Goal: Task Accomplishment & Management: Use online tool/utility

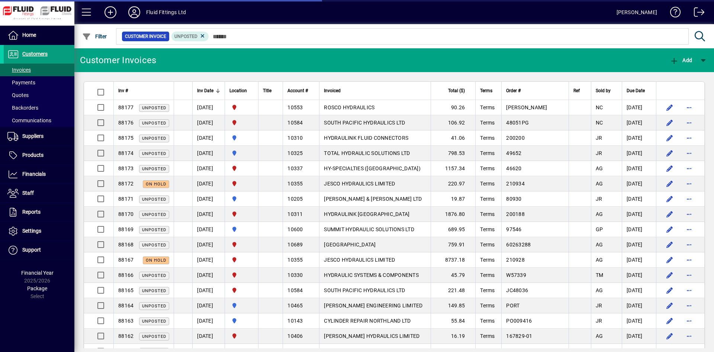
click at [355, 37] on input "text" at bounding box center [446, 36] width 474 height 10
click at [254, 93] on div at bounding box center [251, 91] width 4 height 4
click at [254, 92] on div at bounding box center [251, 91] width 4 height 4
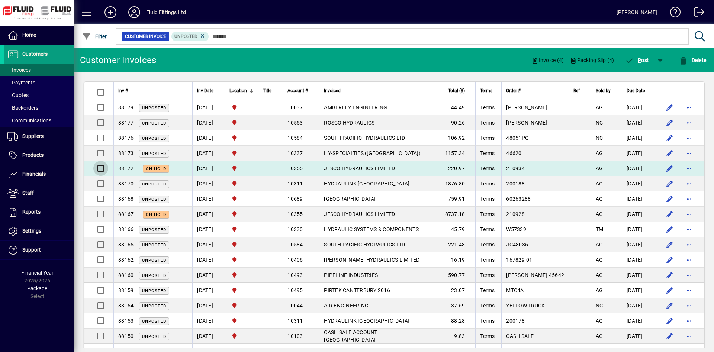
click at [102, 163] on div at bounding box center [100, 169] width 18 height 18
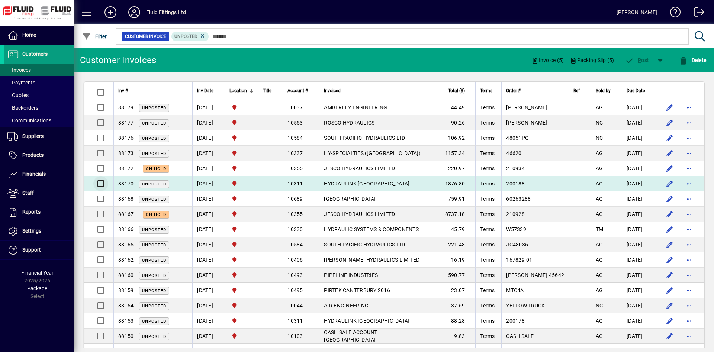
click at [102, 179] on div at bounding box center [99, 183] width 13 height 15
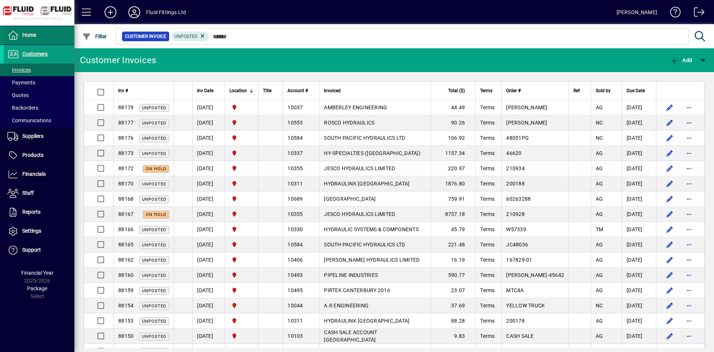
click at [38, 36] on span at bounding box center [39, 35] width 71 height 18
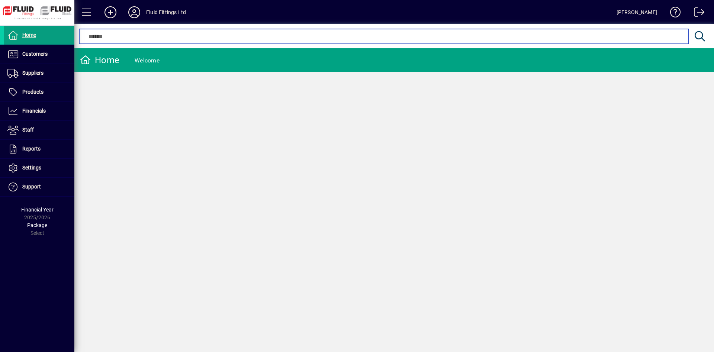
click at [212, 38] on input "text" at bounding box center [384, 36] width 598 height 9
click at [250, 34] on input "text" at bounding box center [384, 36] width 598 height 9
click at [251, 39] on input "text" at bounding box center [384, 36] width 598 height 9
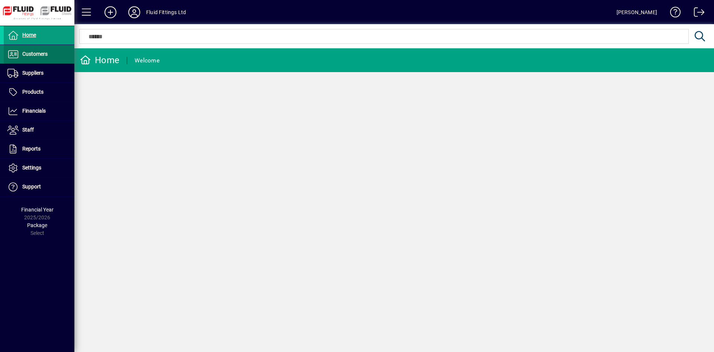
click at [44, 52] on span "Customers" at bounding box center [34, 54] width 25 height 6
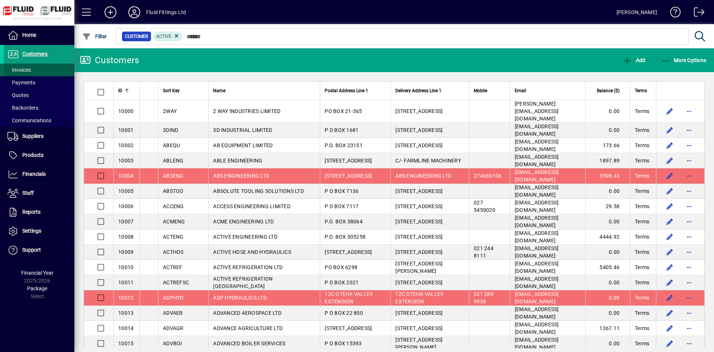
click at [38, 73] on span at bounding box center [39, 70] width 71 height 18
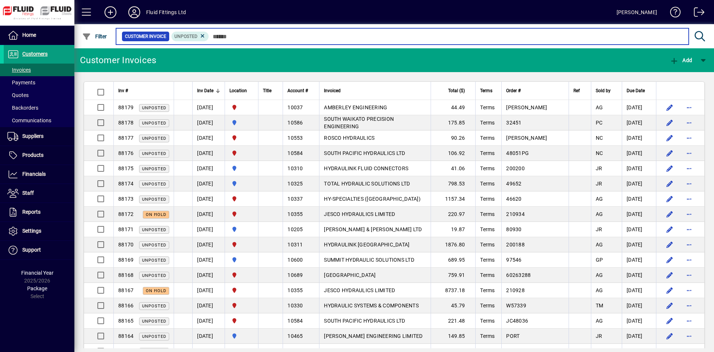
click at [270, 37] on input "text" at bounding box center [446, 36] width 474 height 10
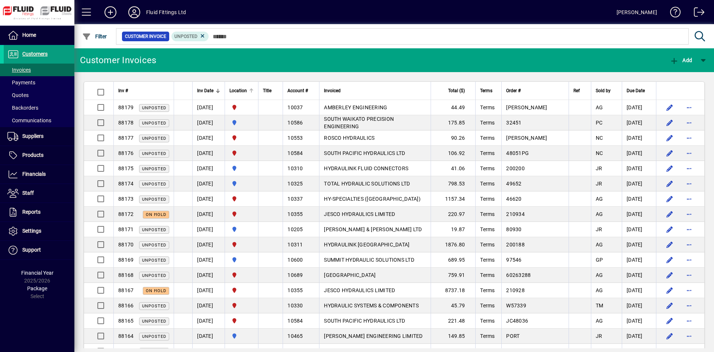
click at [254, 91] on div at bounding box center [251, 91] width 4 height 4
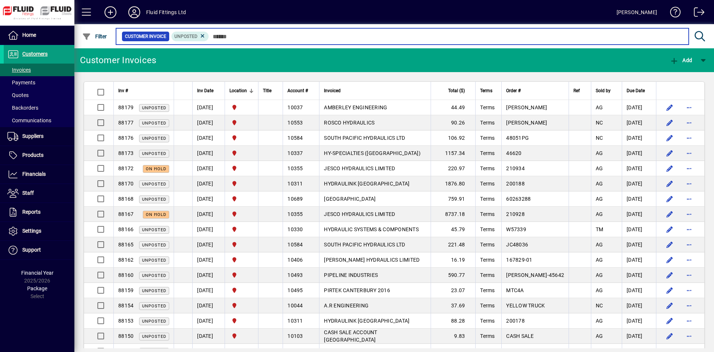
click at [378, 38] on input "text" at bounding box center [446, 36] width 474 height 10
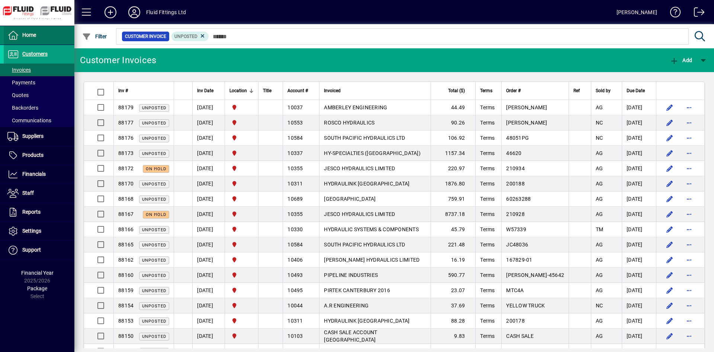
drag, startPoint x: 47, startPoint y: 33, endPoint x: 48, endPoint y: 39, distance: 5.6
click at [48, 33] on span at bounding box center [39, 35] width 71 height 18
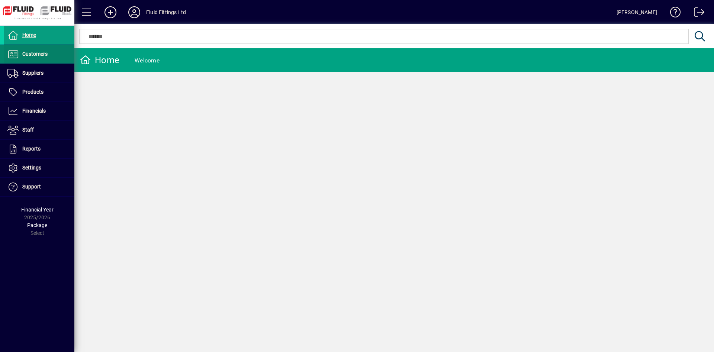
click at [47, 53] on span "Customers" at bounding box center [34, 54] width 25 height 6
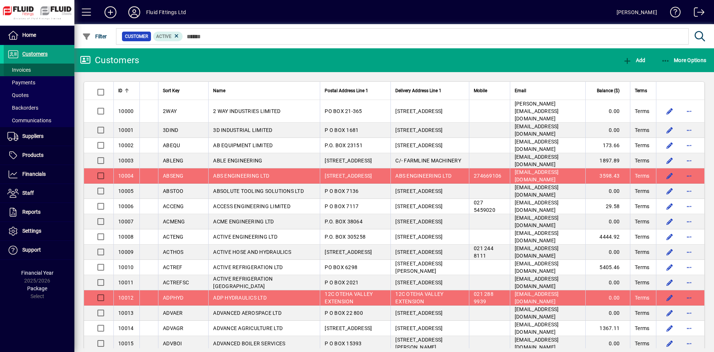
click at [43, 67] on span at bounding box center [39, 70] width 71 height 18
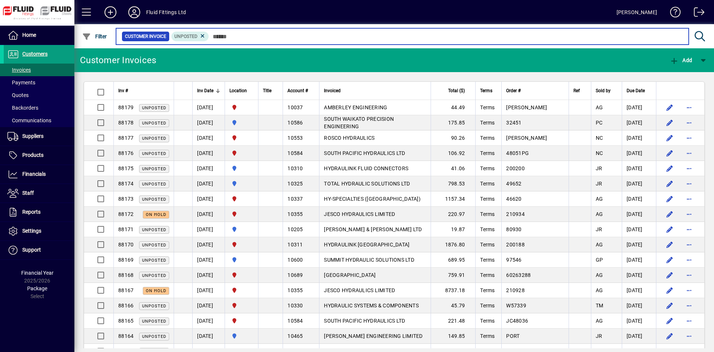
click at [305, 33] on input "text" at bounding box center [446, 36] width 474 height 10
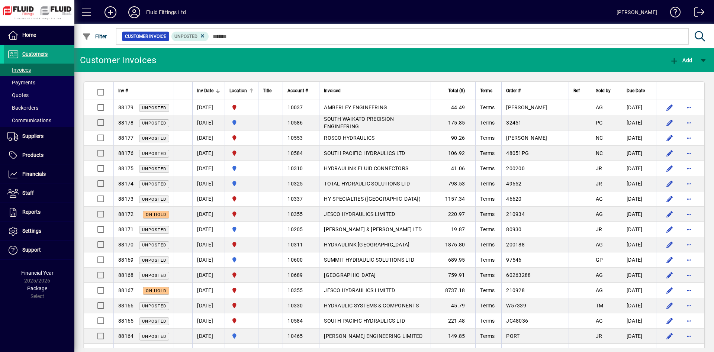
click at [254, 89] on div at bounding box center [252, 90] width 2 height 2
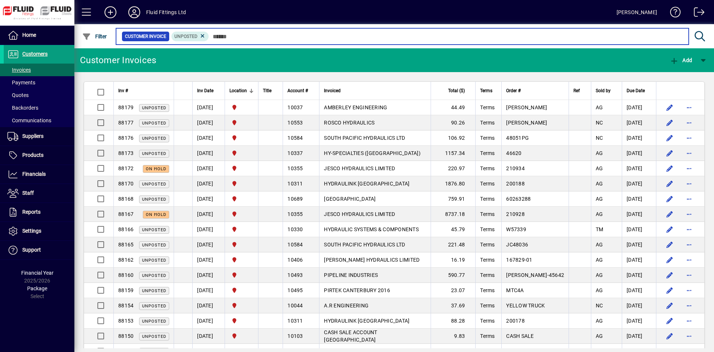
click at [340, 38] on input "text" at bounding box center [446, 36] width 474 height 10
click at [251, 39] on input "text" at bounding box center [446, 36] width 474 height 10
click at [282, 40] on input "text" at bounding box center [446, 36] width 474 height 10
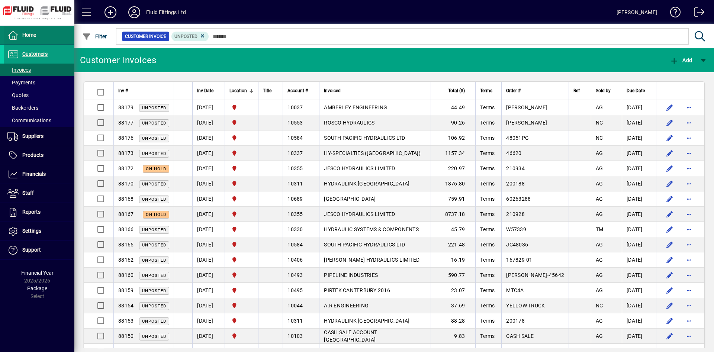
click at [46, 34] on span at bounding box center [39, 35] width 71 height 18
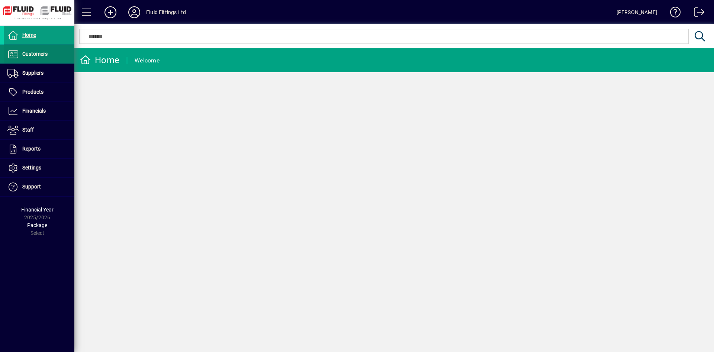
click at [52, 60] on span at bounding box center [39, 54] width 71 height 18
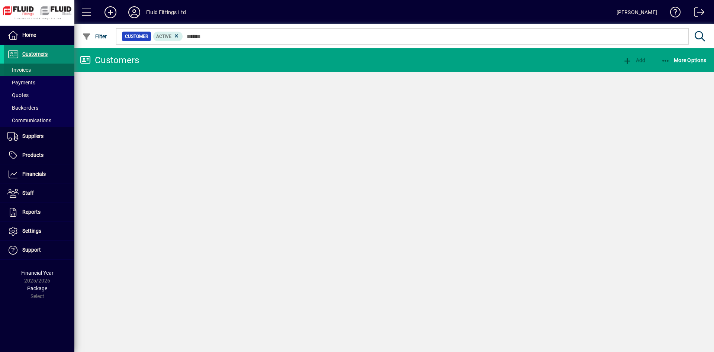
click at [45, 72] on span at bounding box center [39, 70] width 71 height 18
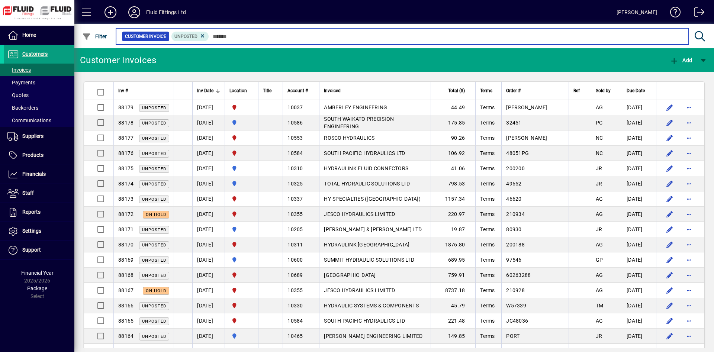
click at [321, 37] on input "text" at bounding box center [446, 36] width 474 height 10
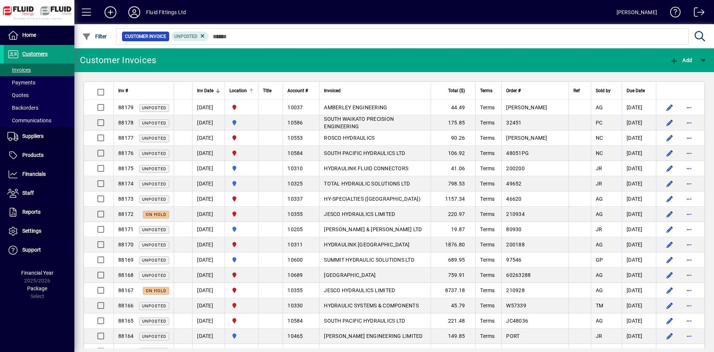
click at [252, 89] on div at bounding box center [251, 89] width 1 height 1
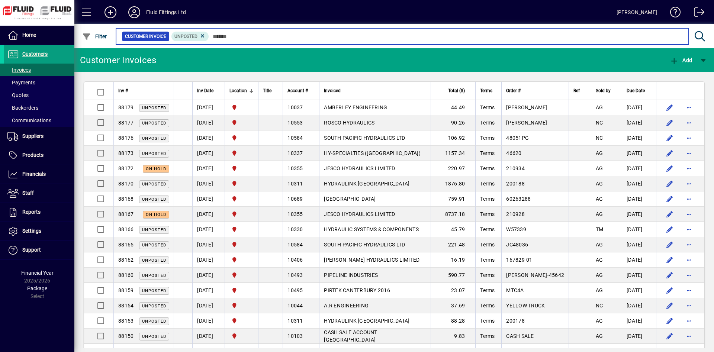
click at [371, 35] on input "text" at bounding box center [446, 36] width 474 height 10
click at [252, 35] on input "text" at bounding box center [446, 36] width 474 height 10
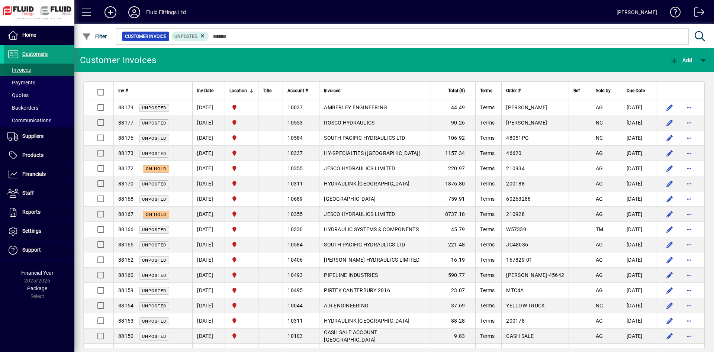
drag, startPoint x: 60, startPoint y: 81, endPoint x: 56, endPoint y: 70, distance: 11.8
click at [59, 81] on span at bounding box center [39, 83] width 71 height 18
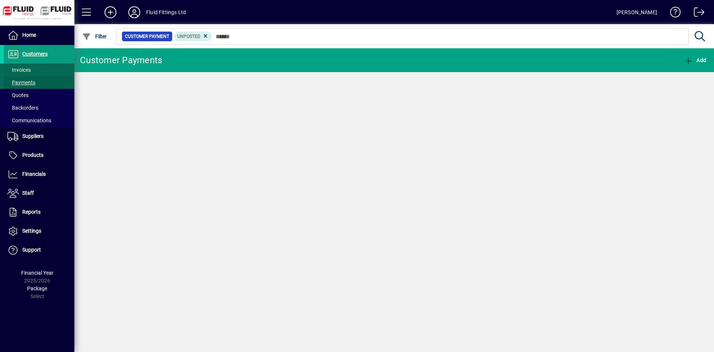
click at [56, 68] on span at bounding box center [39, 70] width 71 height 18
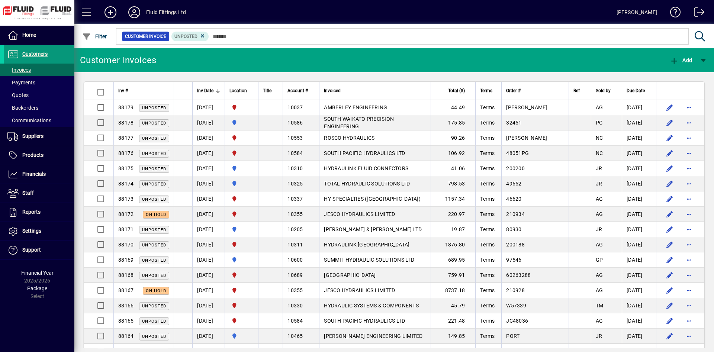
click at [65, 54] on span at bounding box center [39, 54] width 71 height 18
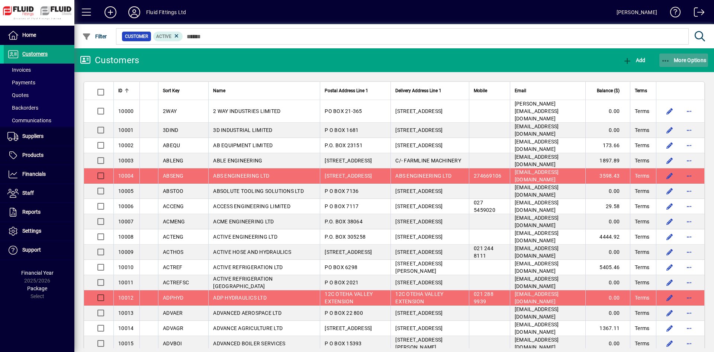
click at [686, 54] on span "button" at bounding box center [683, 60] width 49 height 18
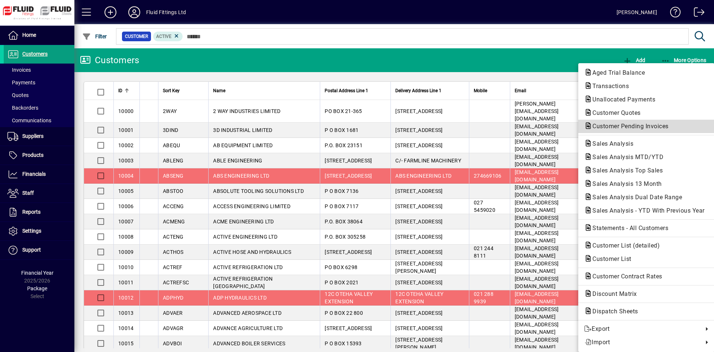
click at [657, 122] on span "Customer Pending Invoices" at bounding box center [646, 126] width 124 height 9
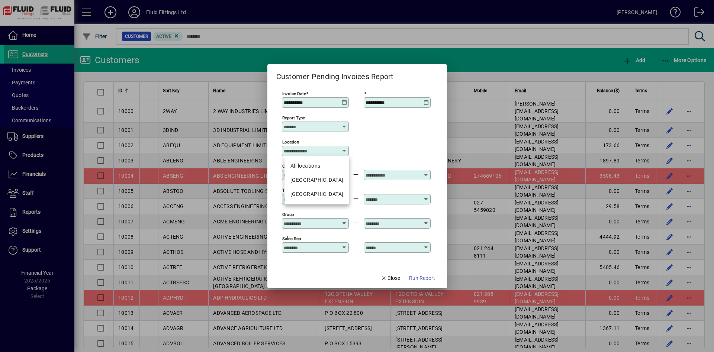
click at [314, 150] on input "Location" at bounding box center [313, 151] width 58 height 6
click at [318, 193] on div "CHRISTCHURCH" at bounding box center [316, 194] width 53 height 8
type input "**********"
click at [422, 273] on span "button" at bounding box center [422, 279] width 32 height 18
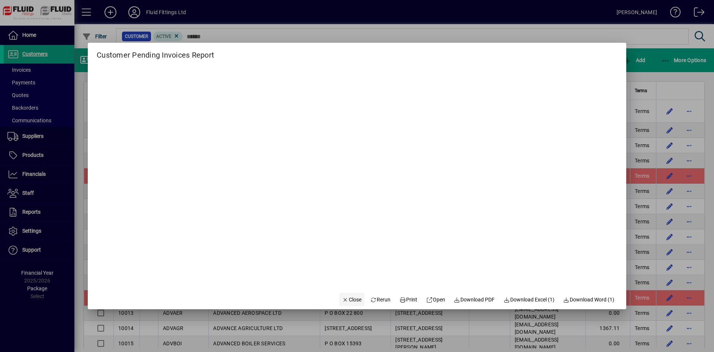
click at [342, 300] on icon "button" at bounding box center [345, 300] width 7 height 5
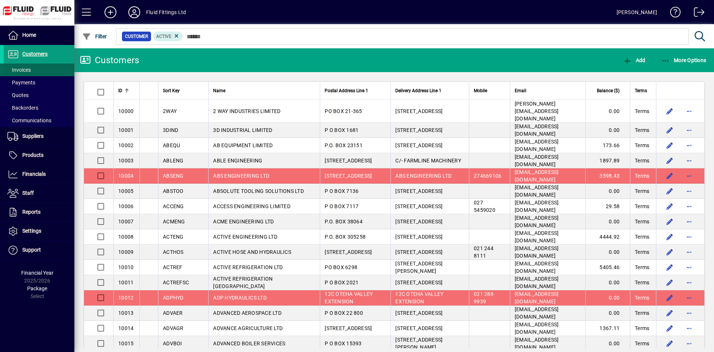
click at [55, 64] on span at bounding box center [39, 70] width 71 height 18
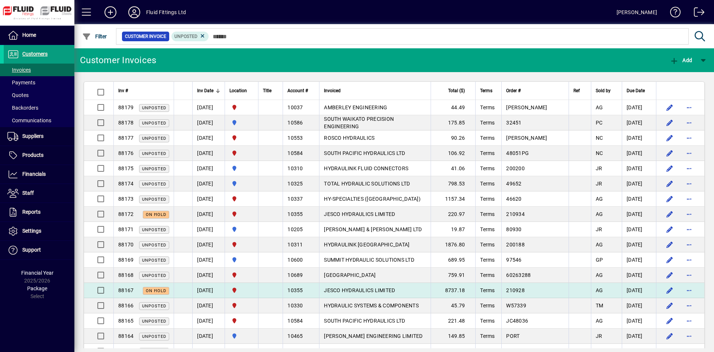
click at [416, 294] on td "JESCO HYDRAULICS LIMITED" at bounding box center [375, 290] width 112 height 15
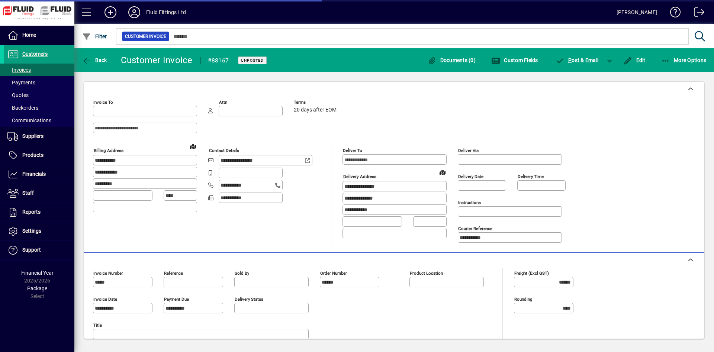
type input "**********"
type input "*********"
type input "**********"
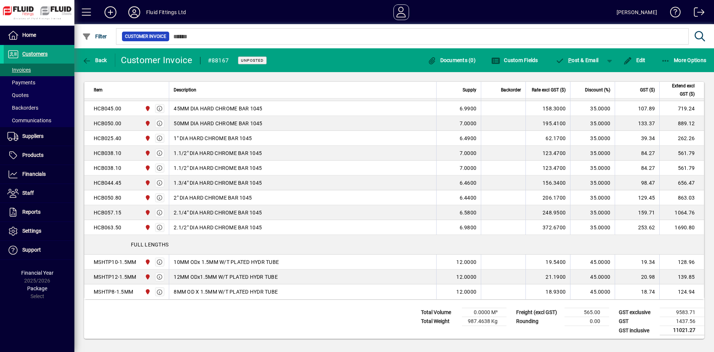
scroll to position [348, 0]
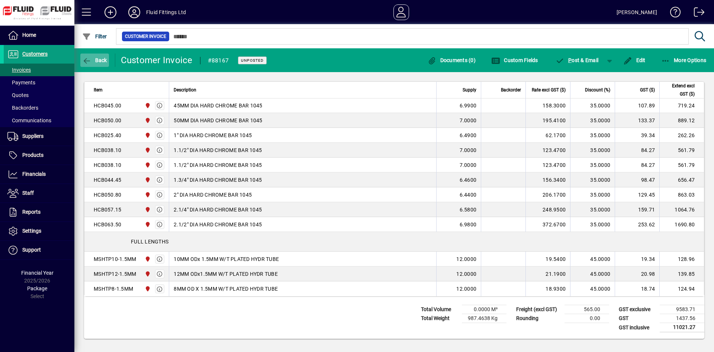
click at [96, 59] on span "Back" at bounding box center [94, 60] width 25 height 6
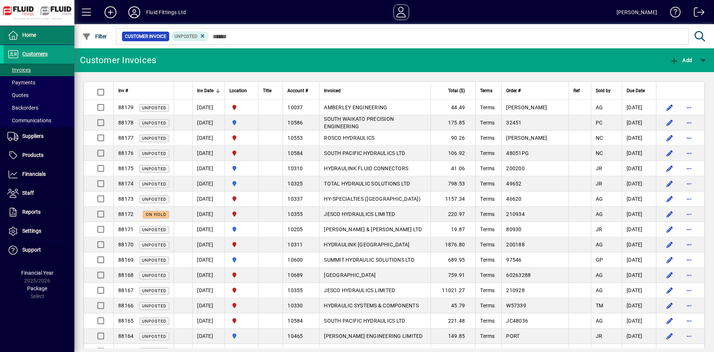
click at [47, 36] on span at bounding box center [39, 35] width 71 height 18
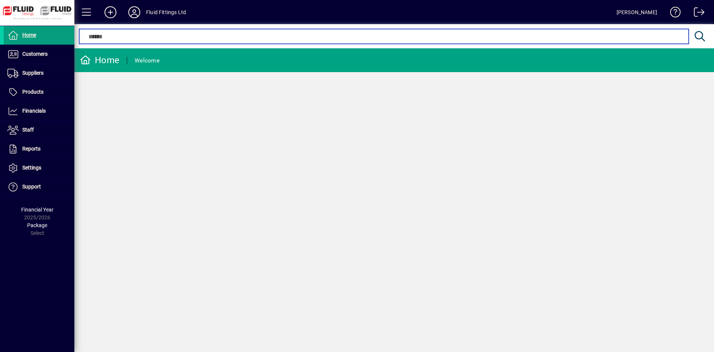
click at [138, 38] on input "text" at bounding box center [384, 36] width 598 height 9
click at [151, 39] on input "text" at bounding box center [384, 36] width 598 height 9
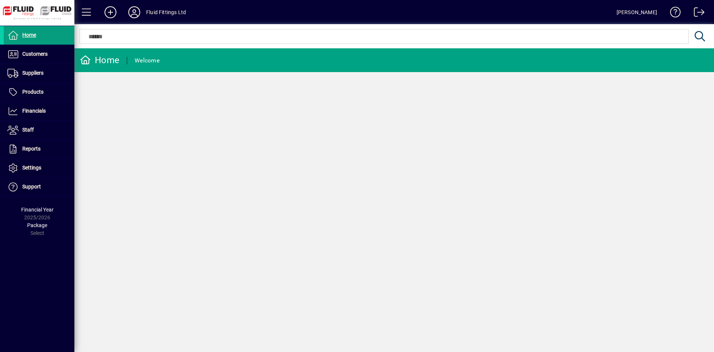
click at [230, 41] on mat-chip-set at bounding box center [384, 36] width 609 height 14
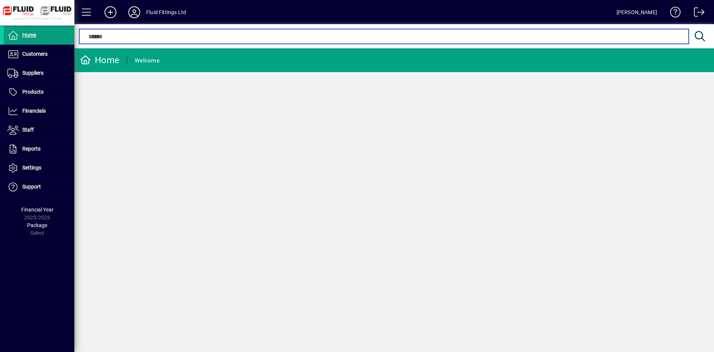
drag, startPoint x: 402, startPoint y: 38, endPoint x: 494, endPoint y: 40, distance: 92.6
click at [480, 40] on input "text" at bounding box center [384, 36] width 598 height 9
click at [625, 40] on input "text" at bounding box center [384, 36] width 598 height 9
click at [666, 38] on input "text" at bounding box center [384, 36] width 598 height 9
drag, startPoint x: 574, startPoint y: 35, endPoint x: 544, endPoint y: 35, distance: 29.4
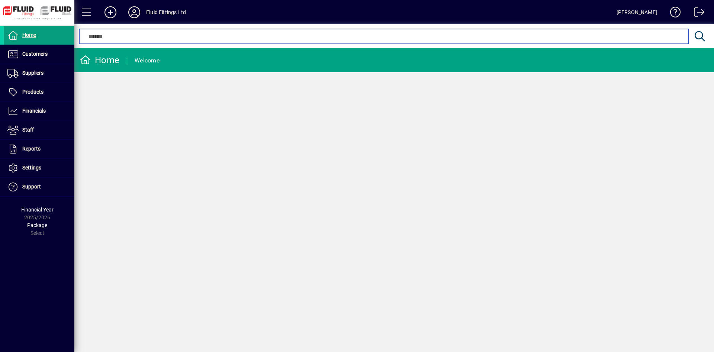
click at [566, 35] on input "text" at bounding box center [384, 36] width 598 height 9
drag, startPoint x: 458, startPoint y: 36, endPoint x: 411, endPoint y: 36, distance: 47.6
click at [449, 36] on input "text" at bounding box center [384, 36] width 598 height 9
drag, startPoint x: 380, startPoint y: 36, endPoint x: 274, endPoint y: 37, distance: 105.6
click at [368, 36] on input "text" at bounding box center [384, 36] width 598 height 9
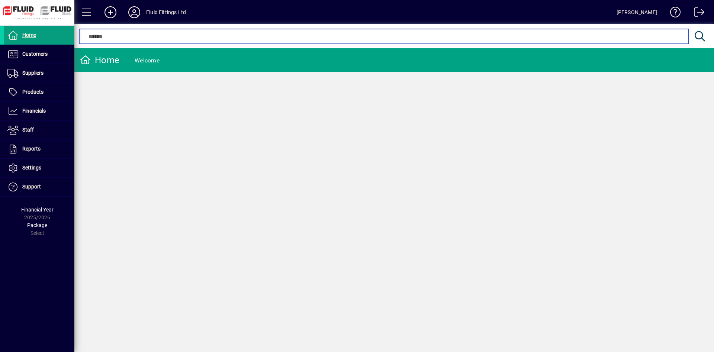
drag, startPoint x: 270, startPoint y: 37, endPoint x: 169, endPoint y: 35, distance: 101.2
click at [255, 36] on input "text" at bounding box center [384, 36] width 598 height 9
click at [156, 34] on input "text" at bounding box center [384, 36] width 598 height 9
drag, startPoint x: 191, startPoint y: 33, endPoint x: 191, endPoint y: 38, distance: 4.5
click at [191, 38] on input "text" at bounding box center [384, 36] width 598 height 9
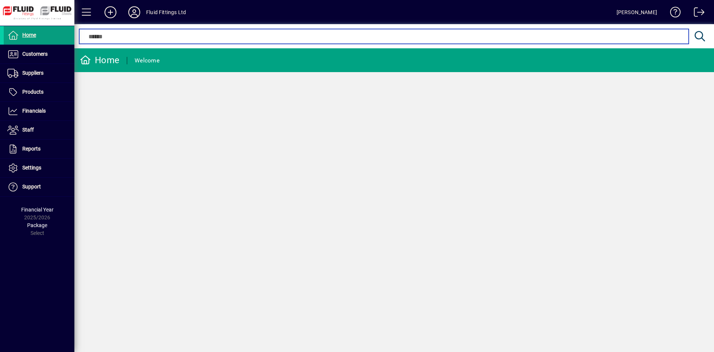
click at [193, 38] on input "text" at bounding box center [384, 36] width 598 height 9
click at [364, 33] on input "text" at bounding box center [384, 36] width 598 height 9
click at [362, 35] on input "text" at bounding box center [384, 36] width 598 height 9
click at [361, 36] on input "text" at bounding box center [384, 36] width 598 height 9
click at [263, 34] on input "text" at bounding box center [384, 36] width 598 height 9
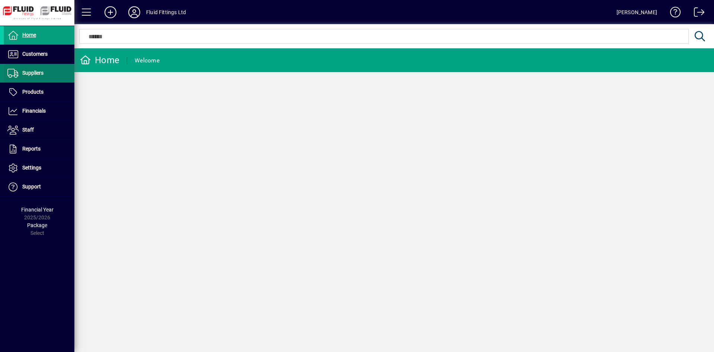
click at [34, 60] on span at bounding box center [39, 54] width 71 height 18
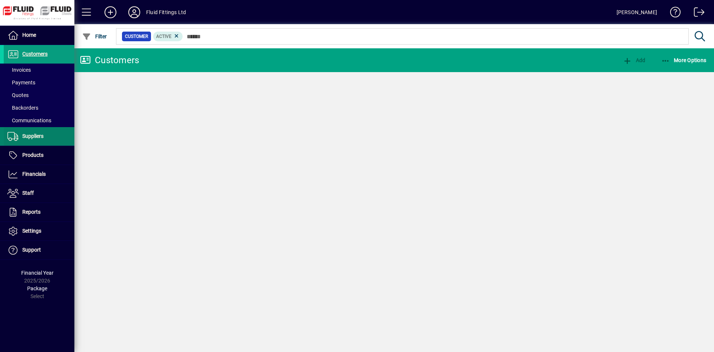
click at [41, 70] on span at bounding box center [39, 70] width 71 height 18
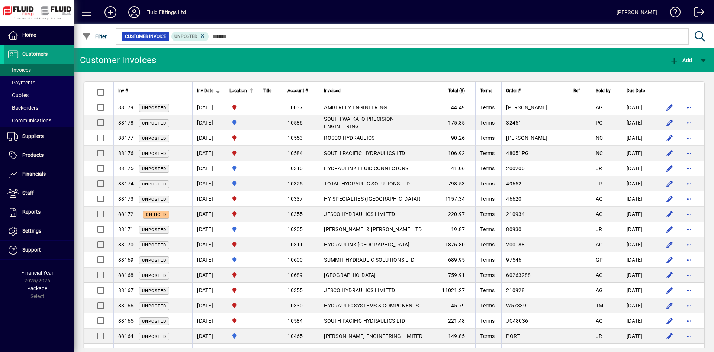
click at [254, 87] on div "Location" at bounding box center [241, 91] width 24 height 8
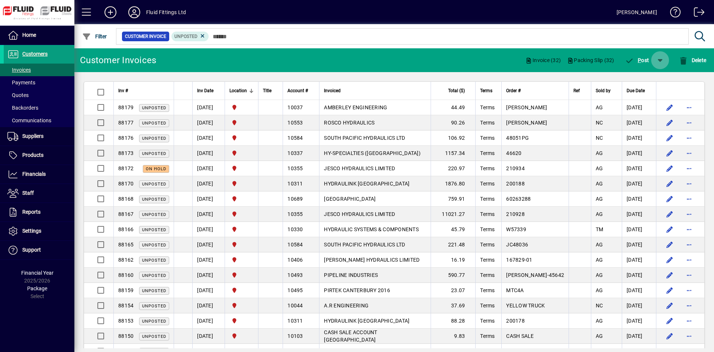
click at [656, 64] on span "button" at bounding box center [660, 60] width 18 height 18
click at [640, 77] on span "P ost & Email" at bounding box center [637, 80] width 44 height 6
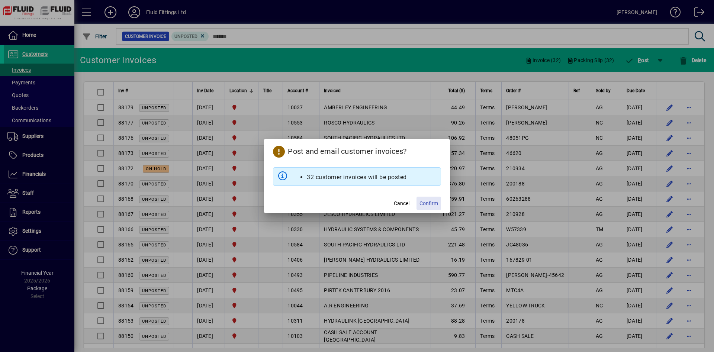
click at [423, 201] on span "Confirm" at bounding box center [428, 204] width 19 height 8
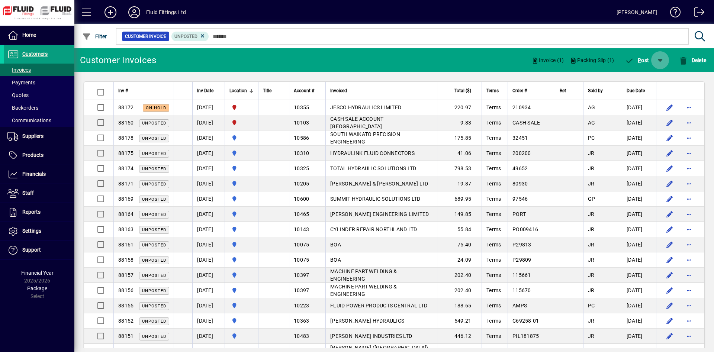
click at [653, 62] on span "button" at bounding box center [660, 60] width 18 height 18
click at [644, 62] on div at bounding box center [357, 176] width 714 height 352
click at [633, 58] on span "P ost" at bounding box center [637, 60] width 24 height 6
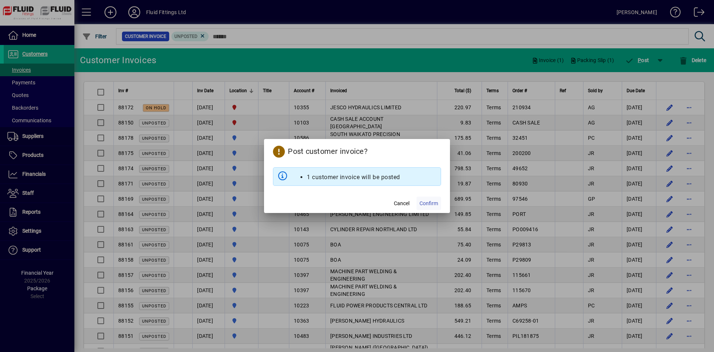
click at [426, 200] on span "Confirm" at bounding box center [428, 204] width 19 height 8
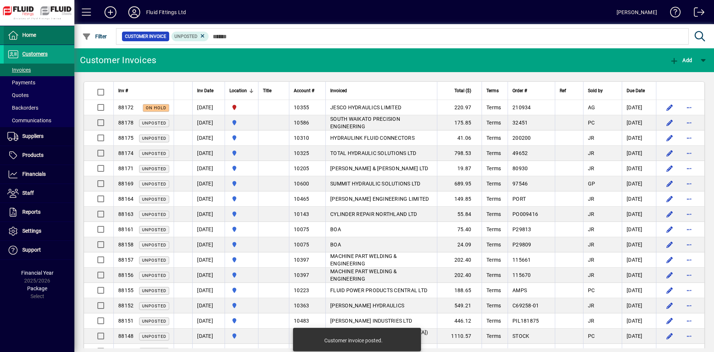
click at [31, 33] on span "Home" at bounding box center [29, 35] width 14 height 6
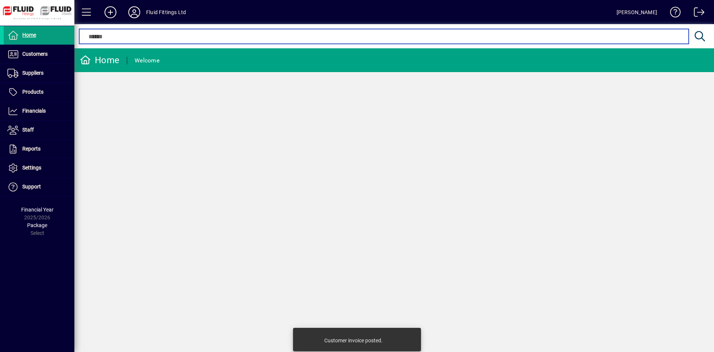
click at [181, 34] on input "text" at bounding box center [384, 36] width 598 height 9
click at [140, 38] on input "text" at bounding box center [384, 36] width 598 height 9
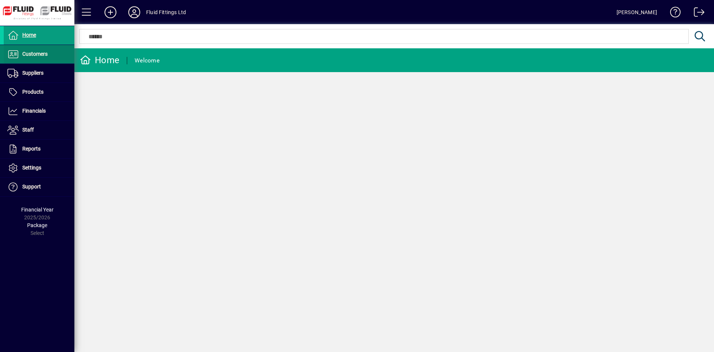
click at [39, 49] on span at bounding box center [39, 54] width 71 height 18
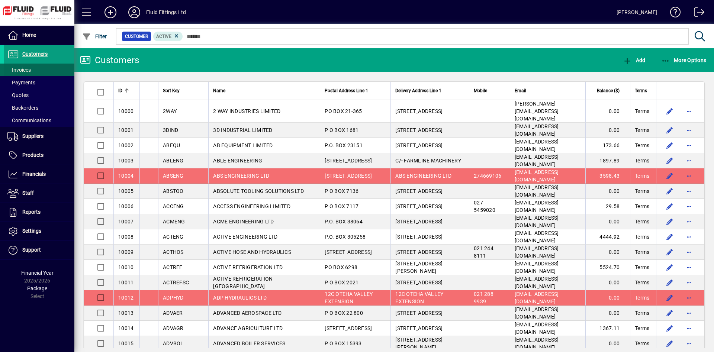
click at [42, 69] on span at bounding box center [39, 70] width 71 height 18
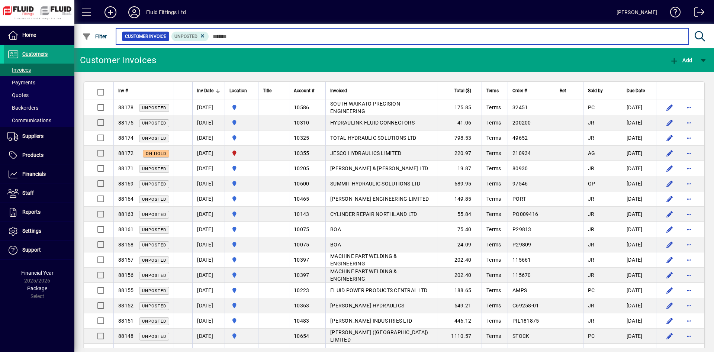
click at [260, 37] on input "text" at bounding box center [446, 36] width 474 height 10
click at [265, 36] on input "text" at bounding box center [446, 36] width 474 height 10
click at [264, 36] on input "text" at bounding box center [446, 36] width 474 height 10
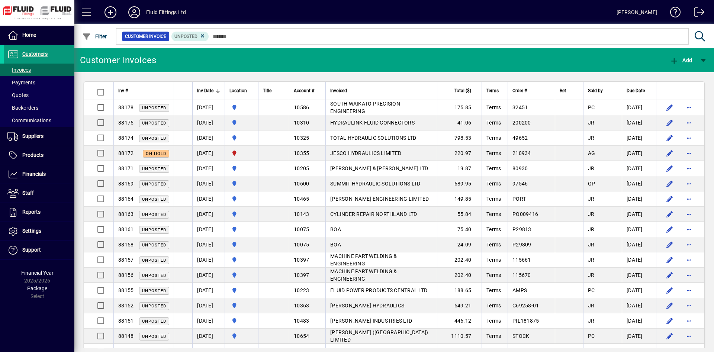
click at [65, 51] on span at bounding box center [39, 54] width 71 height 18
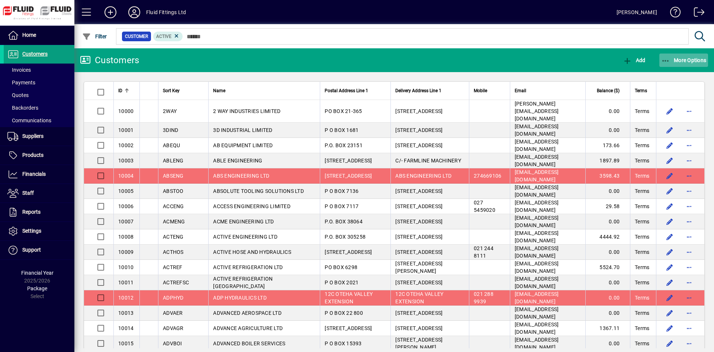
click at [676, 58] on span "More Options" at bounding box center [683, 60] width 45 height 6
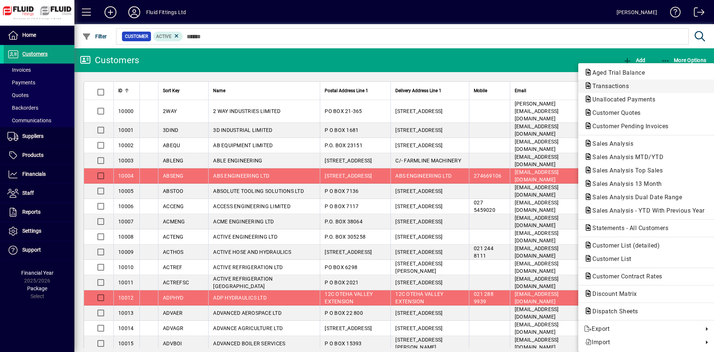
click at [640, 91] on button "Transactions" at bounding box center [646, 86] width 136 height 13
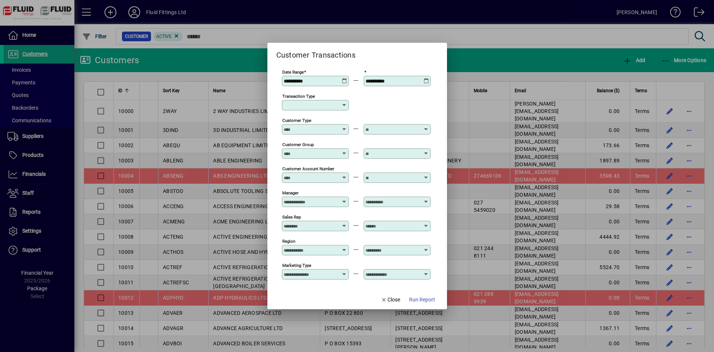
click at [314, 105] on input "Transaction Type" at bounding box center [313, 105] width 58 height 6
click at [328, 146] on div "Customer Invoice" at bounding box center [317, 149] width 54 height 8
type input "**********"
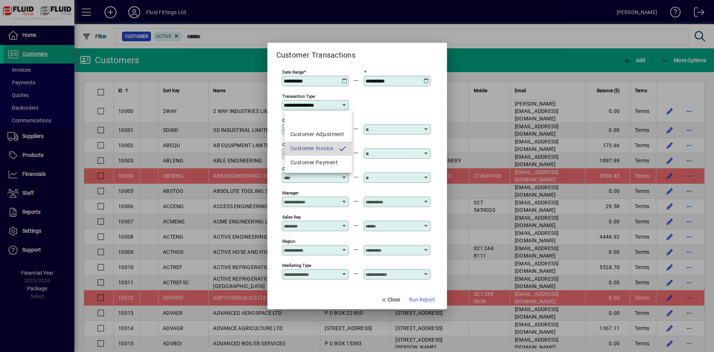
scroll to position [54, 0]
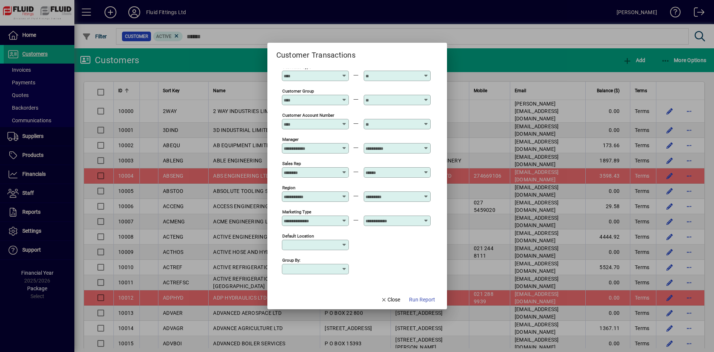
click at [333, 242] on input "Default Location" at bounding box center [313, 245] width 58 height 6
click at [326, 288] on div "CHRISTCHURCH" at bounding box center [316, 288] width 53 height 8
type input "**********"
click at [426, 303] on span "Run Report" at bounding box center [422, 300] width 26 height 8
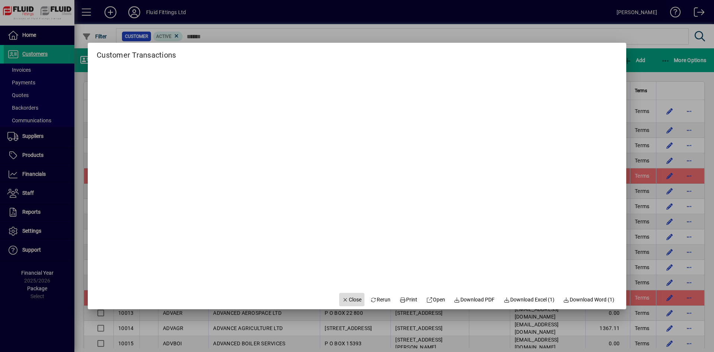
click at [350, 301] on span "Close" at bounding box center [351, 300] width 19 height 8
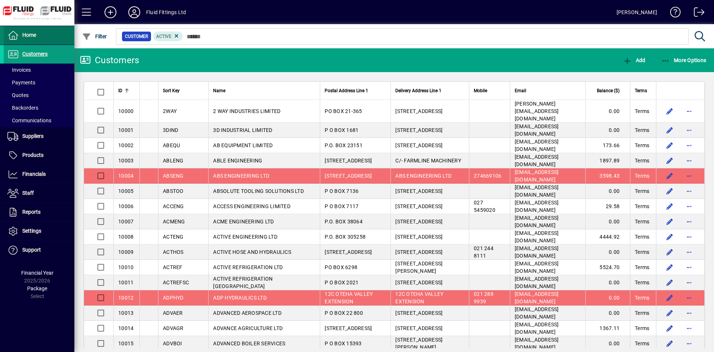
click at [60, 37] on span at bounding box center [39, 35] width 71 height 18
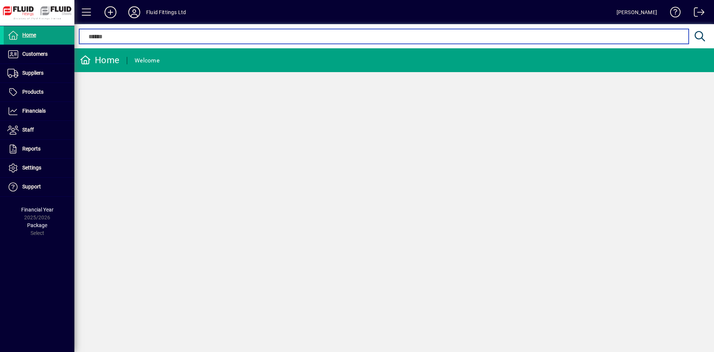
click at [199, 39] on input "text" at bounding box center [384, 36] width 598 height 9
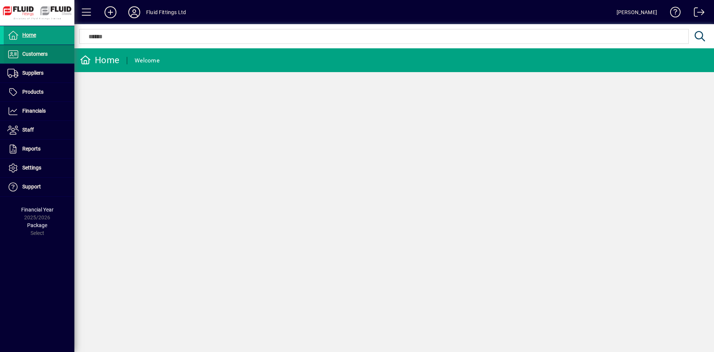
click at [71, 54] on span at bounding box center [39, 54] width 71 height 18
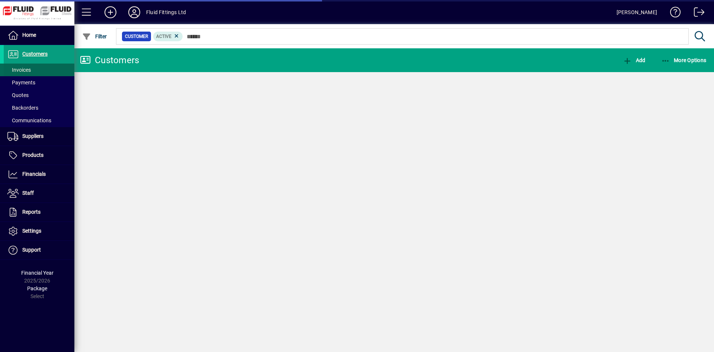
click at [57, 68] on span at bounding box center [39, 70] width 71 height 18
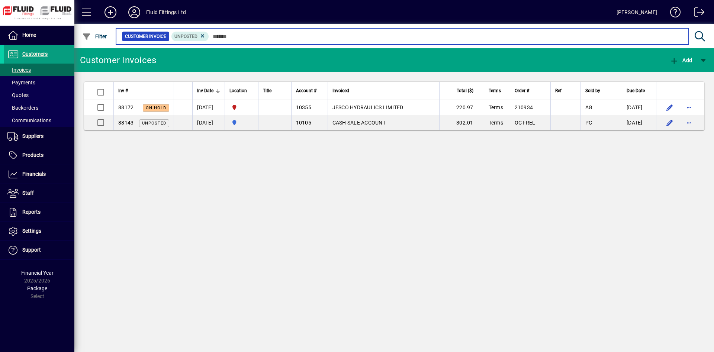
click at [280, 40] on input "text" at bounding box center [446, 36] width 474 height 10
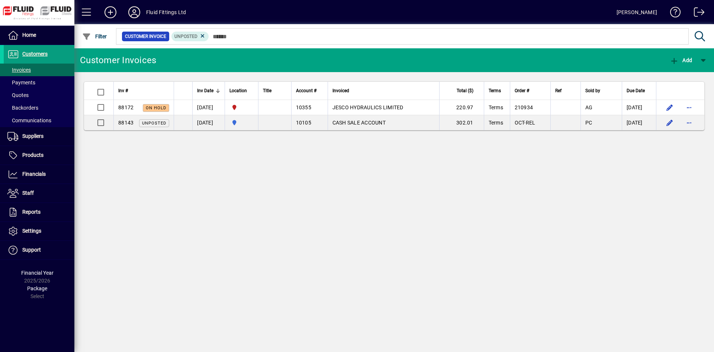
click at [254, 91] on div at bounding box center [251, 91] width 4 height 4
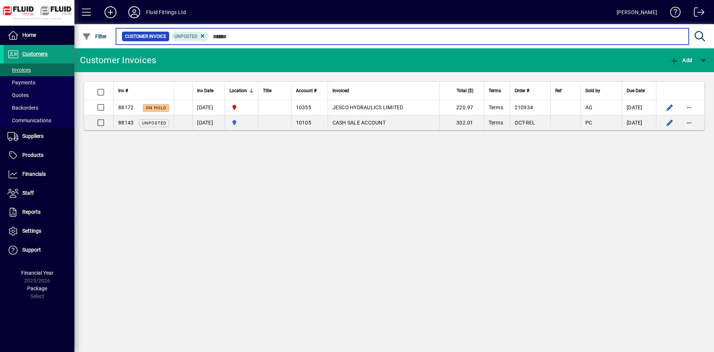
click at [380, 40] on input "text" at bounding box center [446, 36] width 474 height 10
click at [361, 32] on input "text" at bounding box center [446, 36] width 474 height 10
click at [317, 36] on input "text" at bounding box center [446, 36] width 474 height 10
click at [253, 36] on input "text" at bounding box center [446, 36] width 474 height 10
drag, startPoint x: 330, startPoint y: 41, endPoint x: 369, endPoint y: 42, distance: 39.4
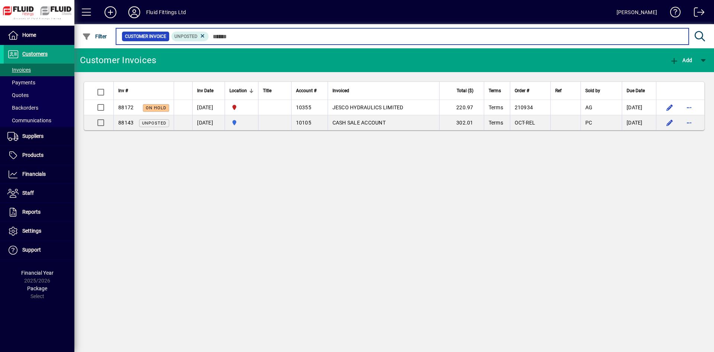
click at [344, 42] on input "text" at bounding box center [446, 36] width 474 height 10
drag, startPoint x: 404, startPoint y: 41, endPoint x: 489, endPoint y: 38, distance: 84.5
click at [425, 40] on input "text" at bounding box center [446, 36] width 474 height 10
drag, startPoint x: 489, startPoint y: 38, endPoint x: 535, endPoint y: 38, distance: 46.5
click at [499, 38] on input "text" at bounding box center [446, 36] width 474 height 10
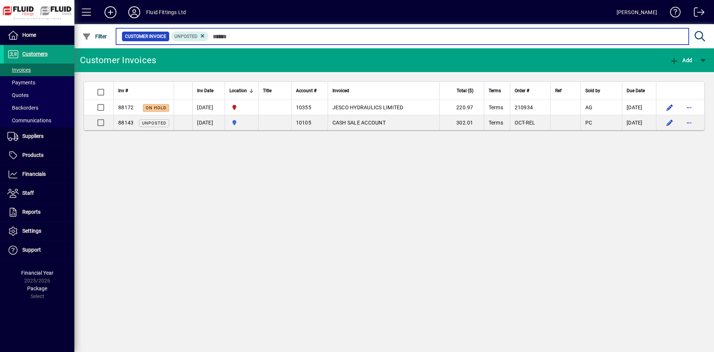
drag, startPoint x: 585, startPoint y: 38, endPoint x: 632, endPoint y: 39, distance: 47.2
click at [603, 39] on input "text" at bounding box center [446, 36] width 474 height 10
drag, startPoint x: 635, startPoint y: 39, endPoint x: 524, endPoint y: 35, distance: 111.3
click at [605, 38] on input "text" at bounding box center [446, 36] width 474 height 10
drag, startPoint x: 489, startPoint y: 36, endPoint x: 464, endPoint y: 36, distance: 24.2
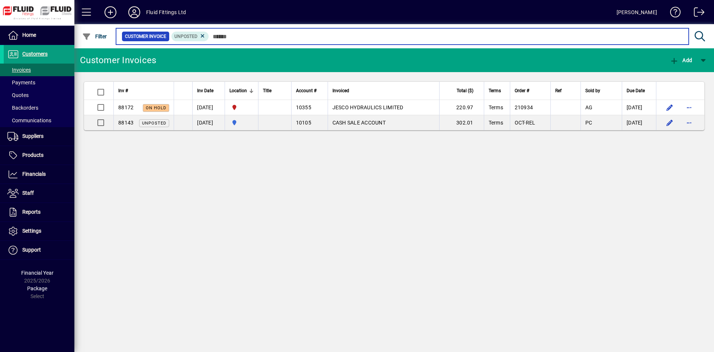
click at [481, 36] on input "text" at bounding box center [446, 36] width 474 height 10
click at [400, 34] on input "text" at bounding box center [446, 36] width 474 height 10
drag, startPoint x: 335, startPoint y: 38, endPoint x: 309, endPoint y: 39, distance: 26.4
click at [323, 38] on input "text" at bounding box center [446, 36] width 474 height 10
click at [269, 39] on input "text" at bounding box center [446, 36] width 474 height 10
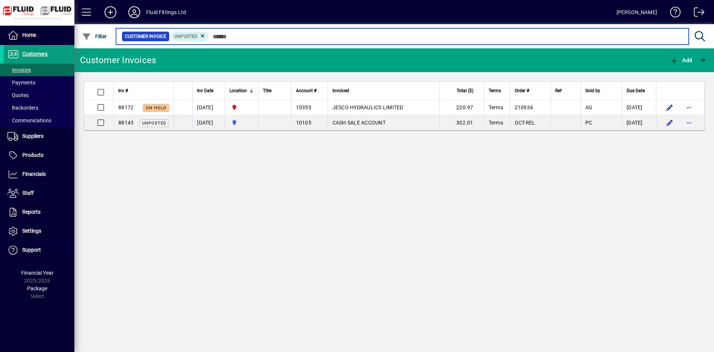
click at [218, 38] on input "text" at bounding box center [446, 36] width 474 height 10
drag, startPoint x: 284, startPoint y: 38, endPoint x: 355, endPoint y: 38, distance: 71.0
click at [301, 38] on input "text" at bounding box center [446, 36] width 474 height 10
drag, startPoint x: 365, startPoint y: 38, endPoint x: 380, endPoint y: 38, distance: 15.2
click at [380, 38] on input "text" at bounding box center [446, 36] width 474 height 10
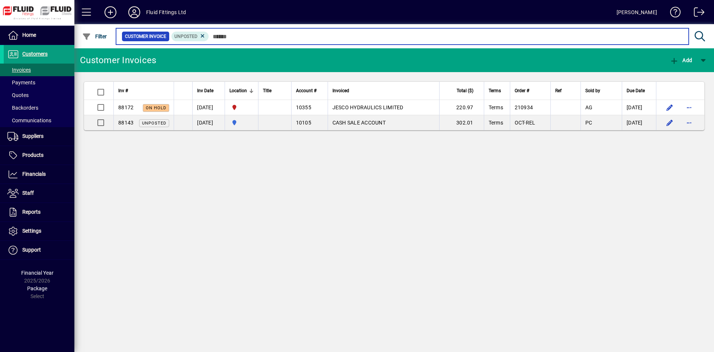
click at [480, 39] on input "text" at bounding box center [446, 36] width 474 height 10
click at [592, 39] on input "text" at bounding box center [446, 36] width 474 height 10
drag, startPoint x: 666, startPoint y: 38, endPoint x: 651, endPoint y: 38, distance: 14.9
click at [668, 37] on input "text" at bounding box center [446, 36] width 474 height 10
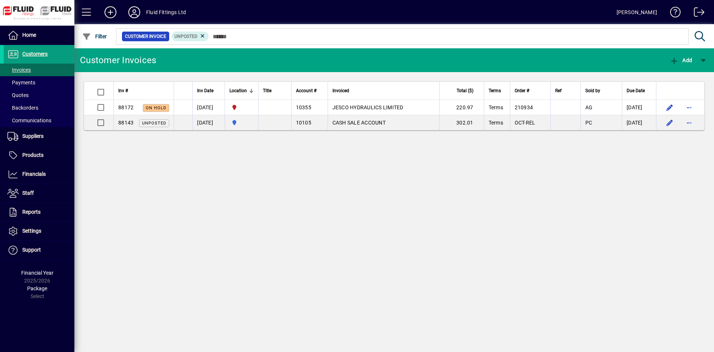
click at [33, 38] on span "Home" at bounding box center [20, 35] width 32 height 9
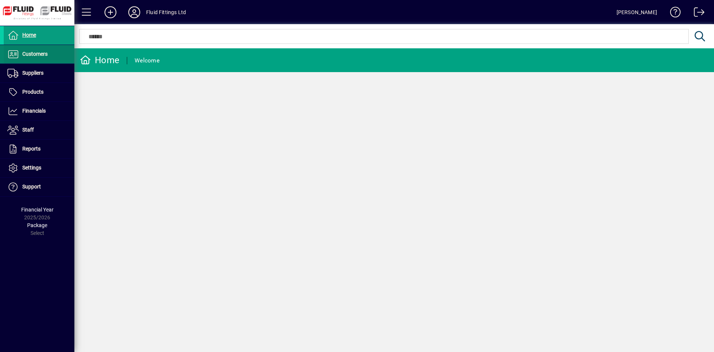
click at [51, 54] on span at bounding box center [39, 54] width 71 height 18
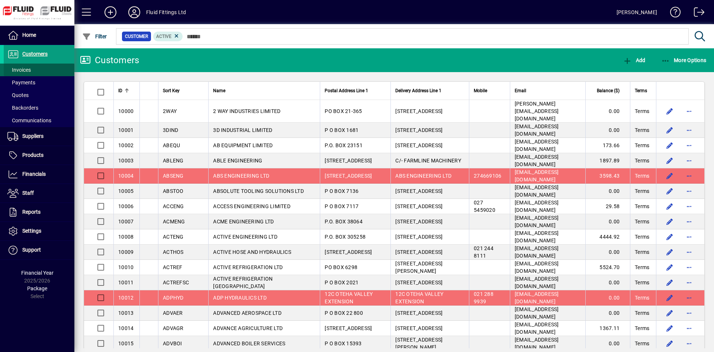
click at [42, 68] on span at bounding box center [39, 70] width 71 height 18
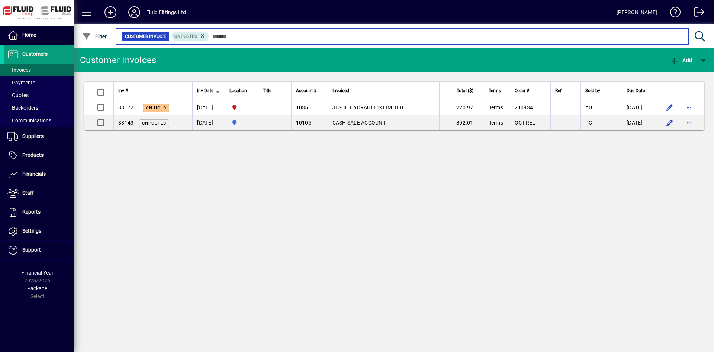
click at [253, 35] on input "text" at bounding box center [446, 36] width 474 height 10
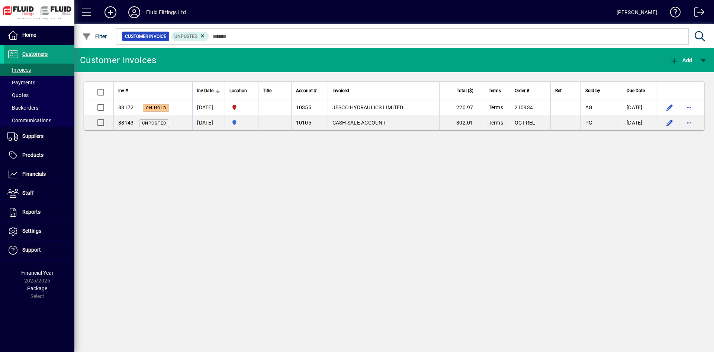
click at [422, 42] on mat-chip-set "Customer Invoice Unposted" at bounding box center [402, 37] width 572 height 16
click at [329, 32] on div at bounding box center [435, 28] width 640 height 8
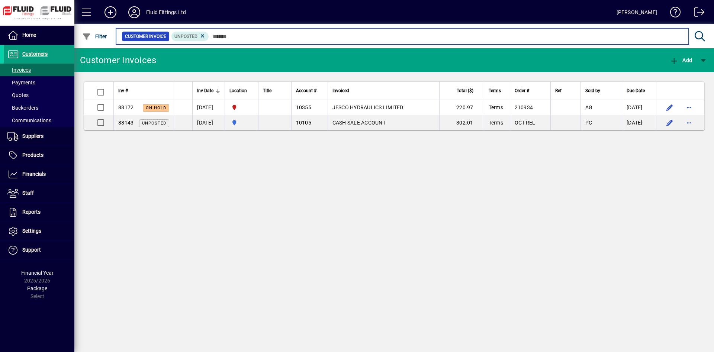
click at [394, 36] on input "text" at bounding box center [446, 36] width 474 height 10
click at [395, 36] on input "text" at bounding box center [446, 36] width 474 height 10
click at [375, 39] on input "text" at bounding box center [446, 36] width 474 height 10
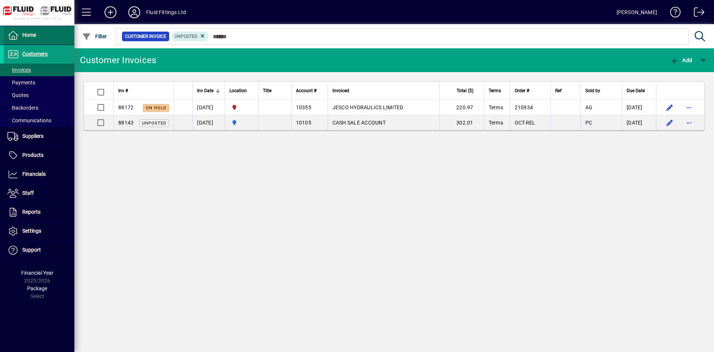
click at [58, 39] on span at bounding box center [39, 35] width 71 height 18
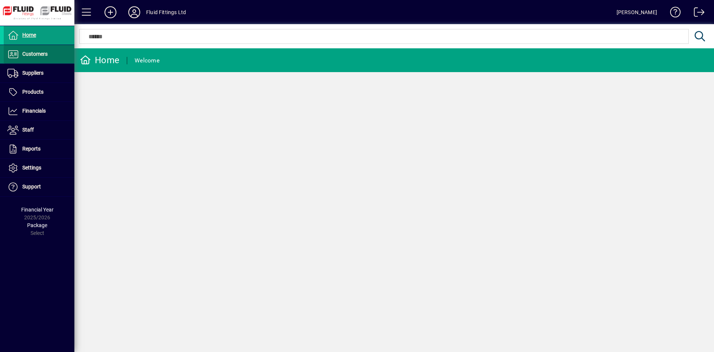
click at [56, 60] on span at bounding box center [39, 54] width 71 height 18
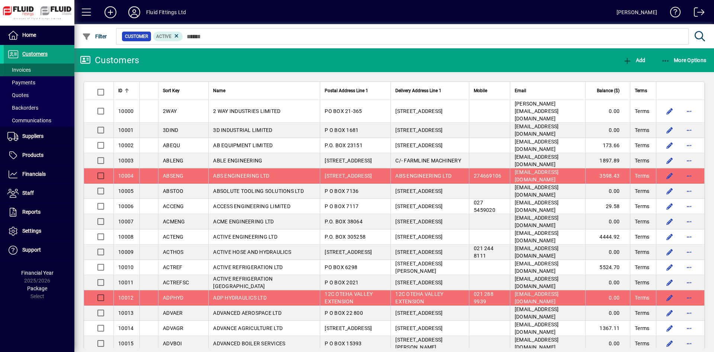
click at [52, 67] on span at bounding box center [39, 70] width 71 height 18
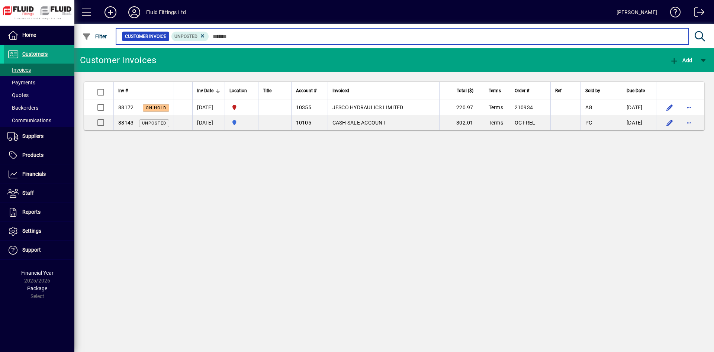
click at [274, 35] on input "text" at bounding box center [446, 36] width 474 height 10
click at [280, 36] on input "text" at bounding box center [446, 36] width 474 height 10
click at [286, 35] on input "text" at bounding box center [446, 36] width 474 height 10
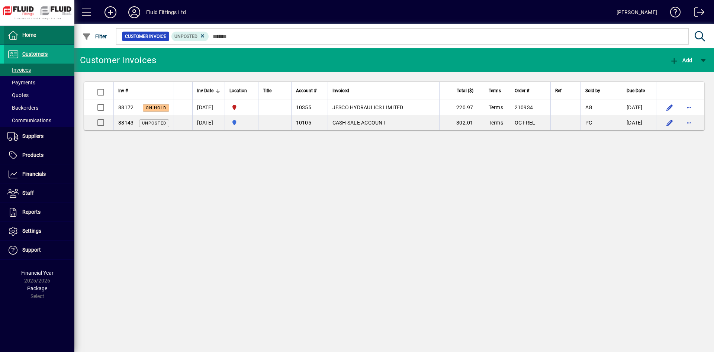
click at [58, 36] on span at bounding box center [39, 35] width 71 height 18
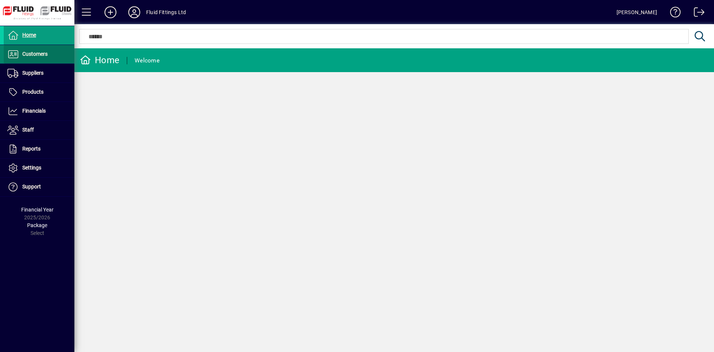
click at [49, 56] on span at bounding box center [39, 54] width 71 height 18
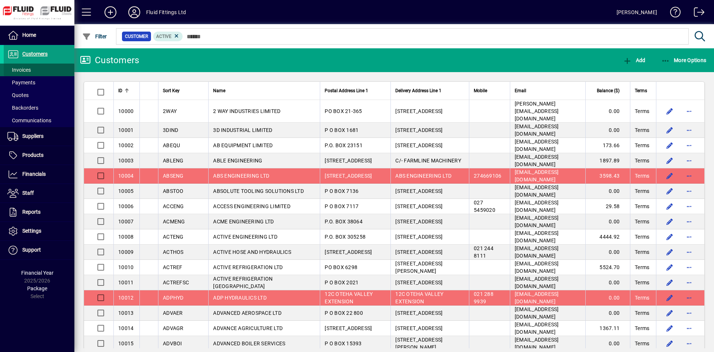
click at [45, 66] on span at bounding box center [39, 70] width 71 height 18
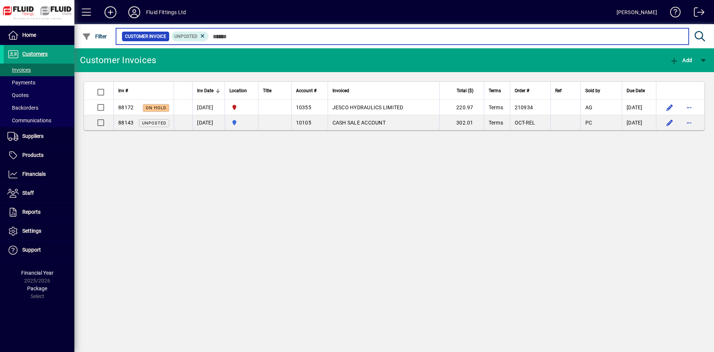
click at [302, 35] on input "text" at bounding box center [446, 36] width 474 height 10
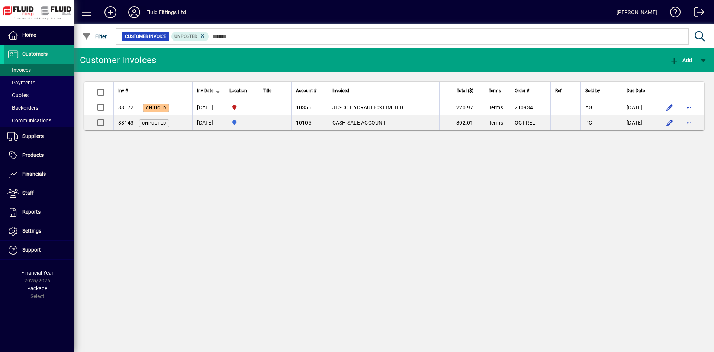
click at [127, 13] on icon at bounding box center [134, 12] width 15 height 12
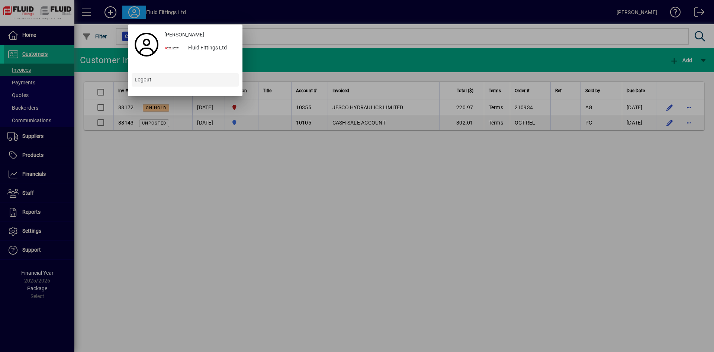
click at [165, 81] on span at bounding box center [185, 80] width 107 height 18
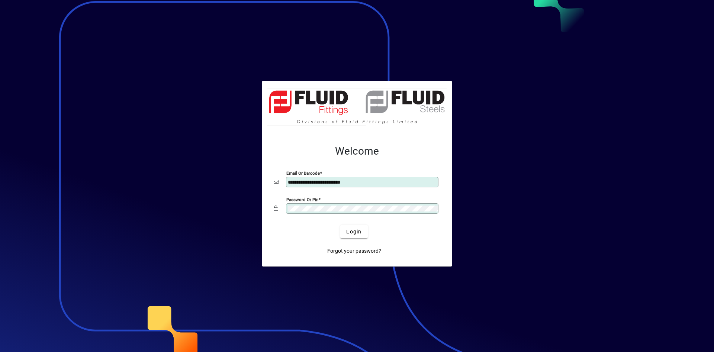
type input "**********"
